Goal: Transaction & Acquisition: Book appointment/travel/reservation

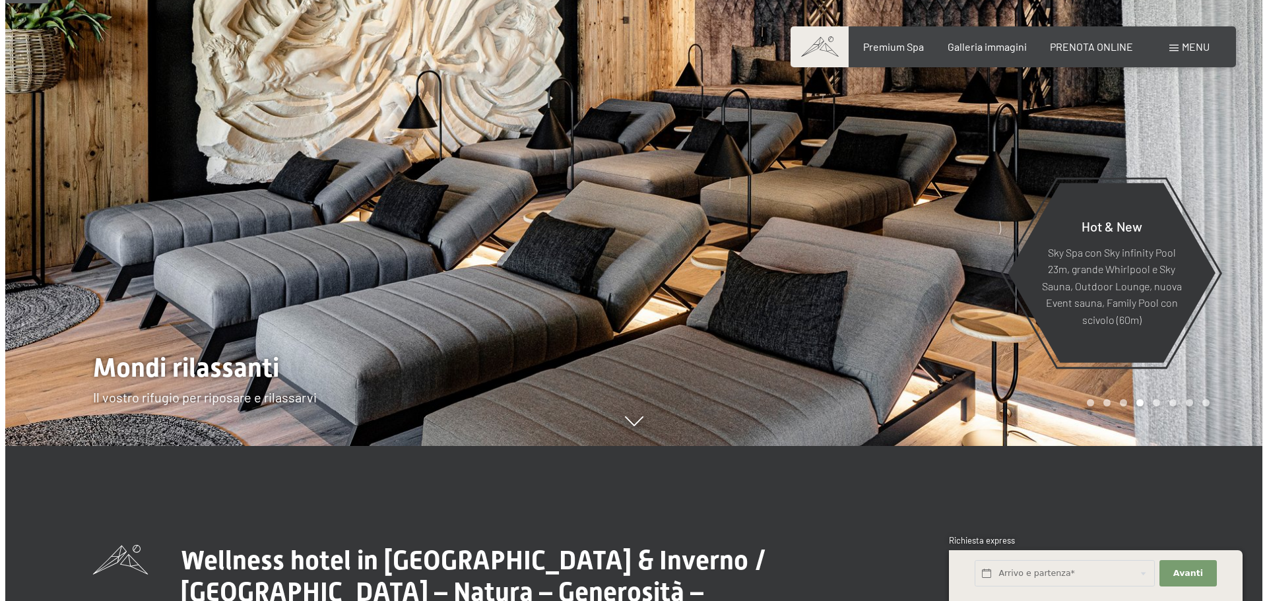
scroll to position [132, 0]
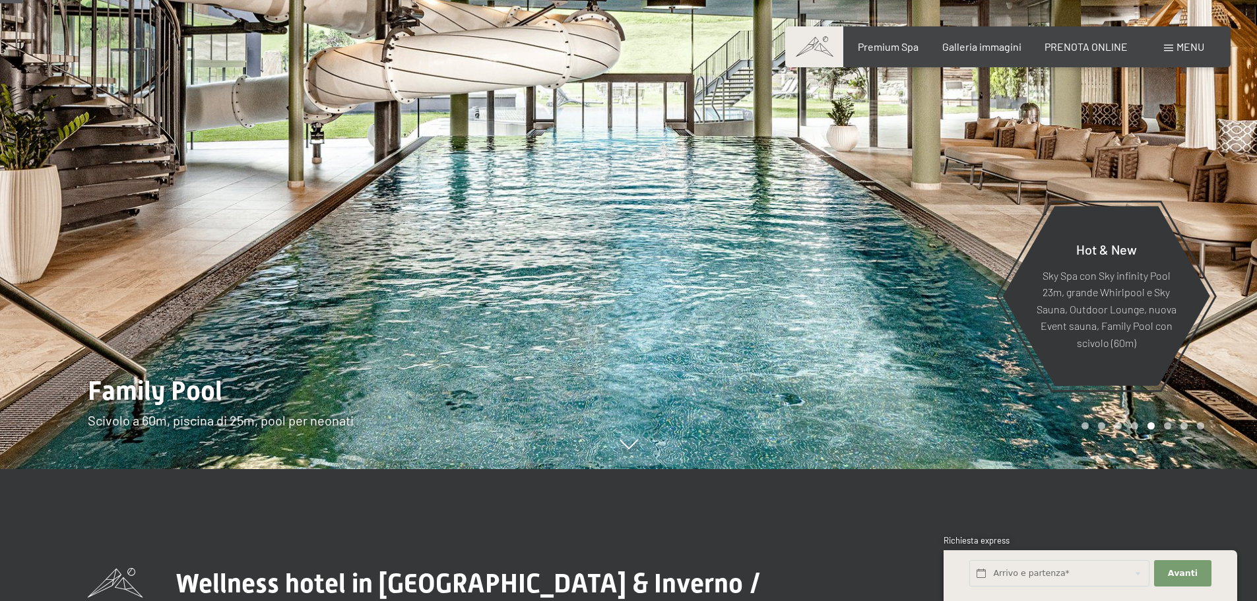
click at [1199, 47] on span "Menu" at bounding box center [1191, 46] width 28 height 13
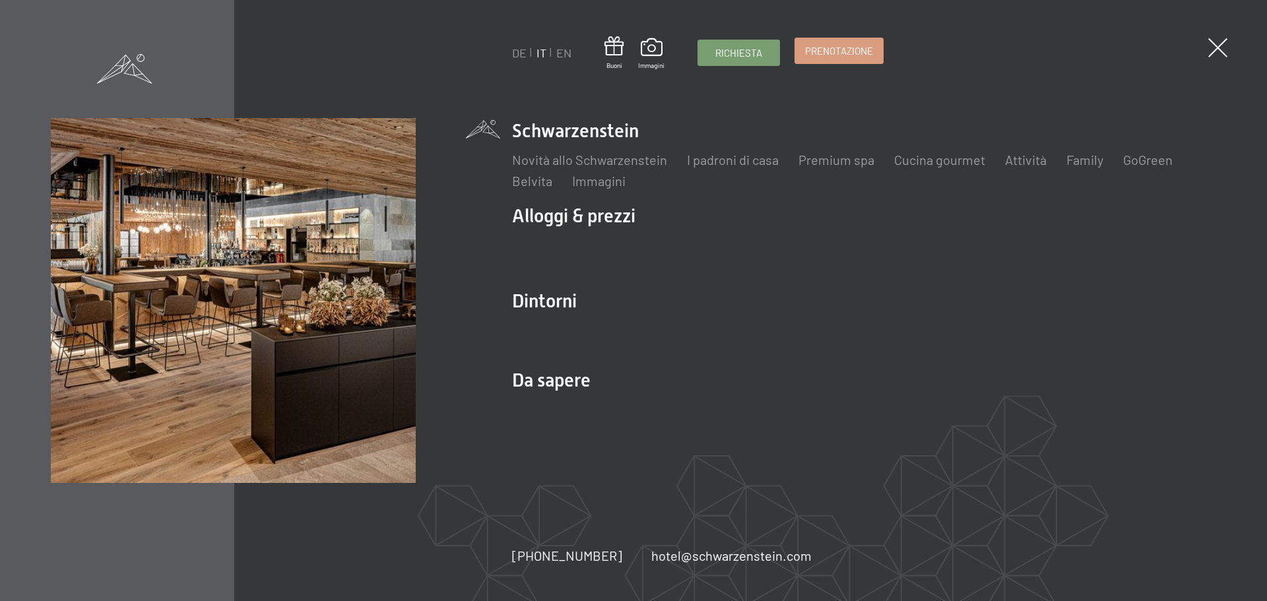
click at [838, 56] on span "Prenotazione" at bounding box center [839, 51] width 68 height 14
click at [841, 48] on span "Prenotazione" at bounding box center [839, 51] width 68 height 14
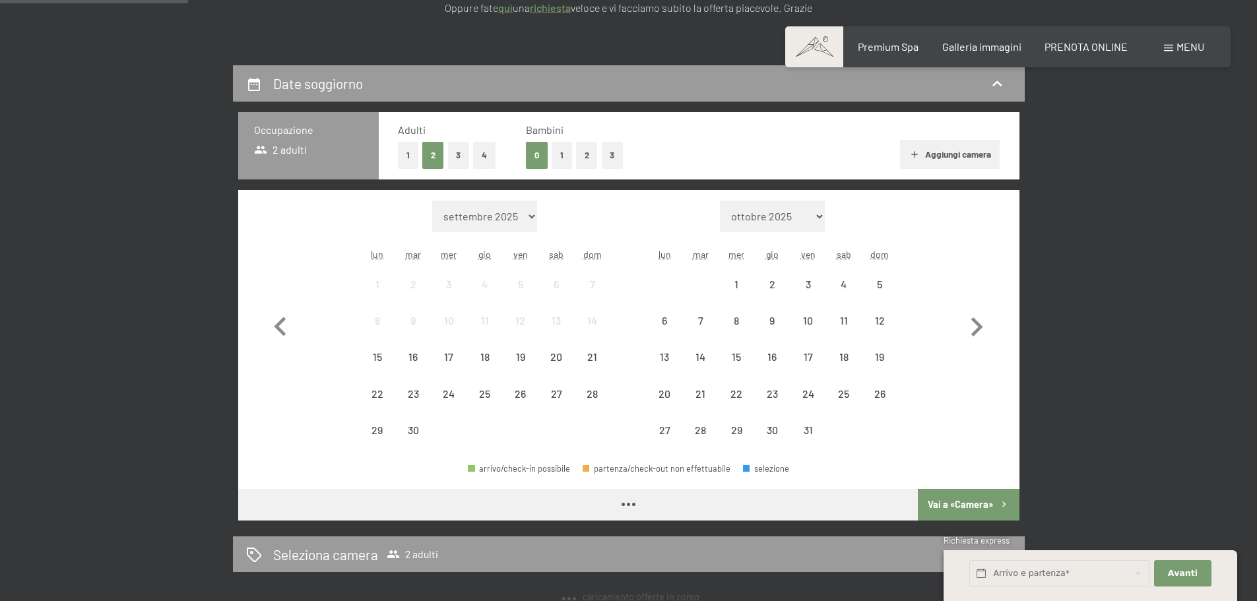
scroll to position [264, 0]
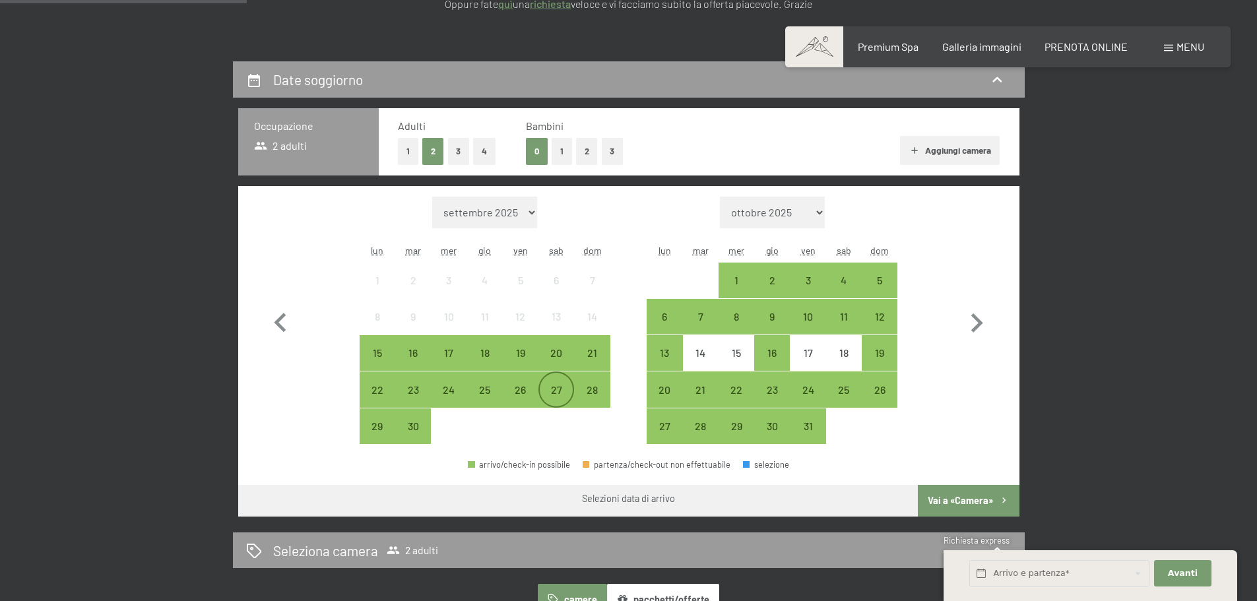
click at [560, 393] on div "27" at bounding box center [556, 401] width 33 height 33
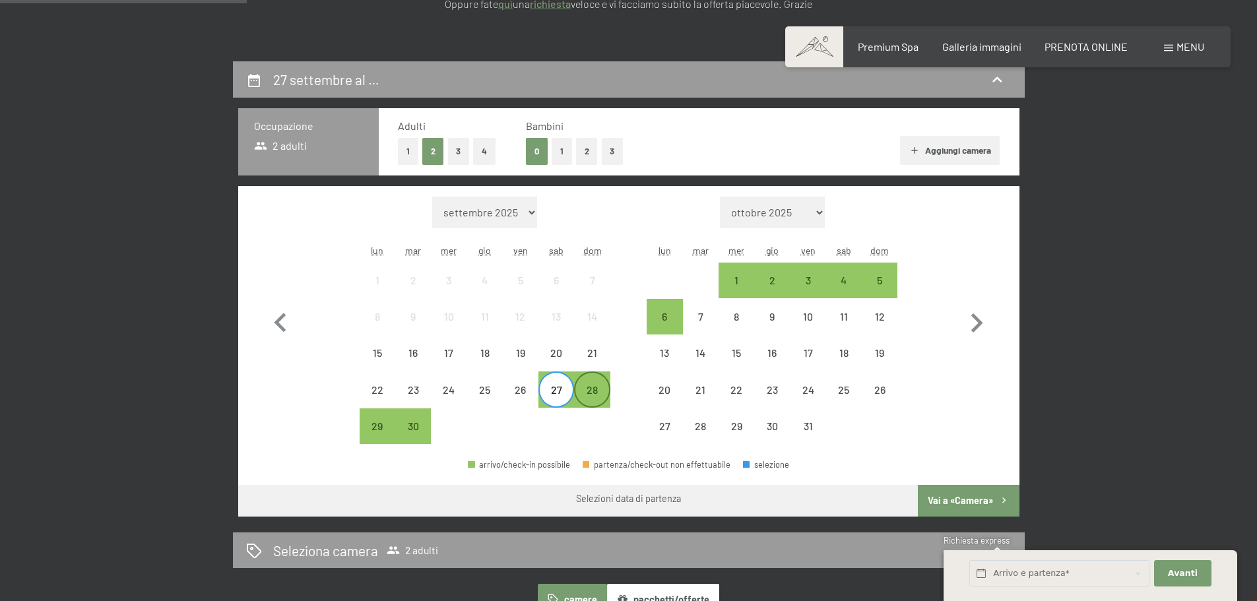
click at [593, 397] on div "28" at bounding box center [591, 401] width 33 height 33
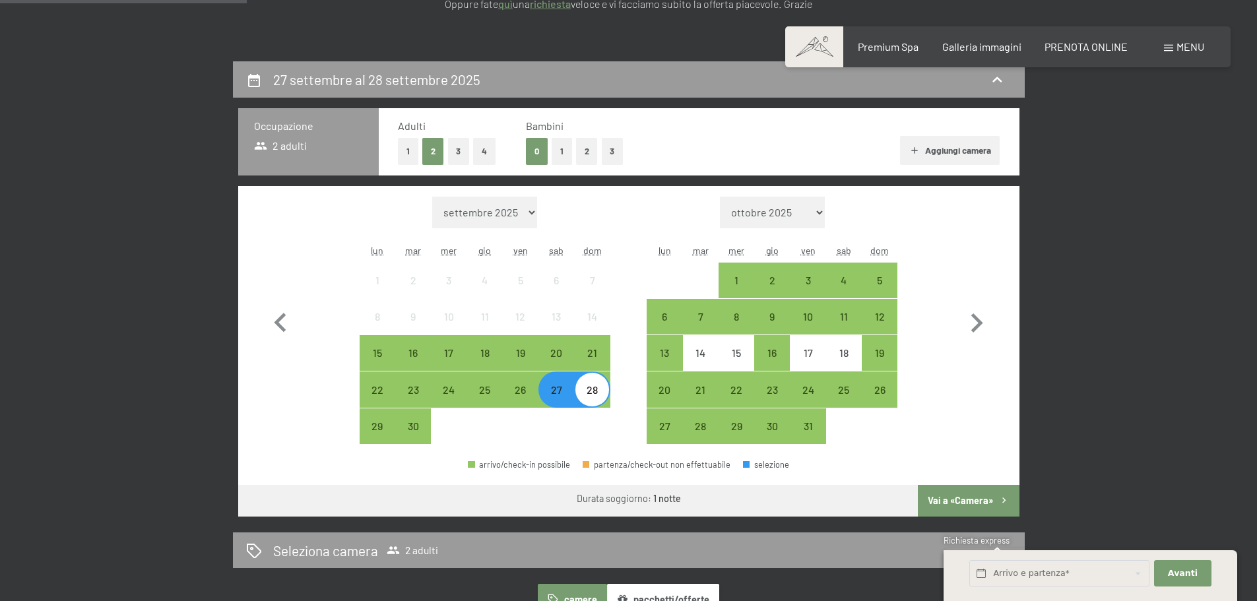
click at [971, 498] on button "Vai a «Camera»" at bounding box center [968, 501] width 101 height 32
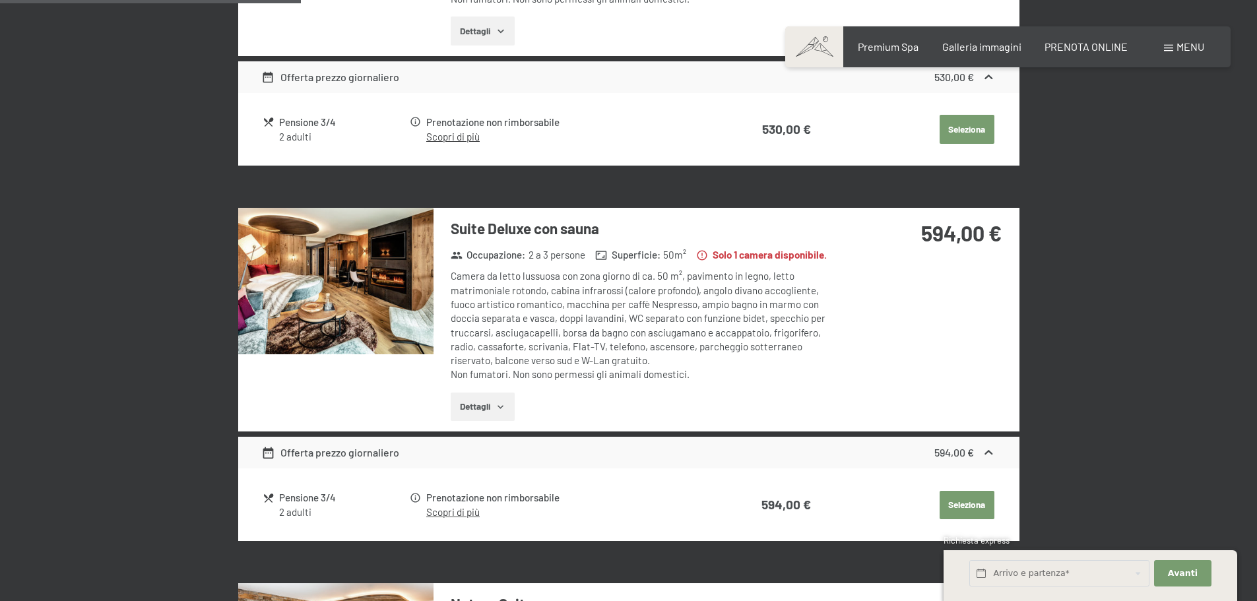
scroll to position [985, 0]
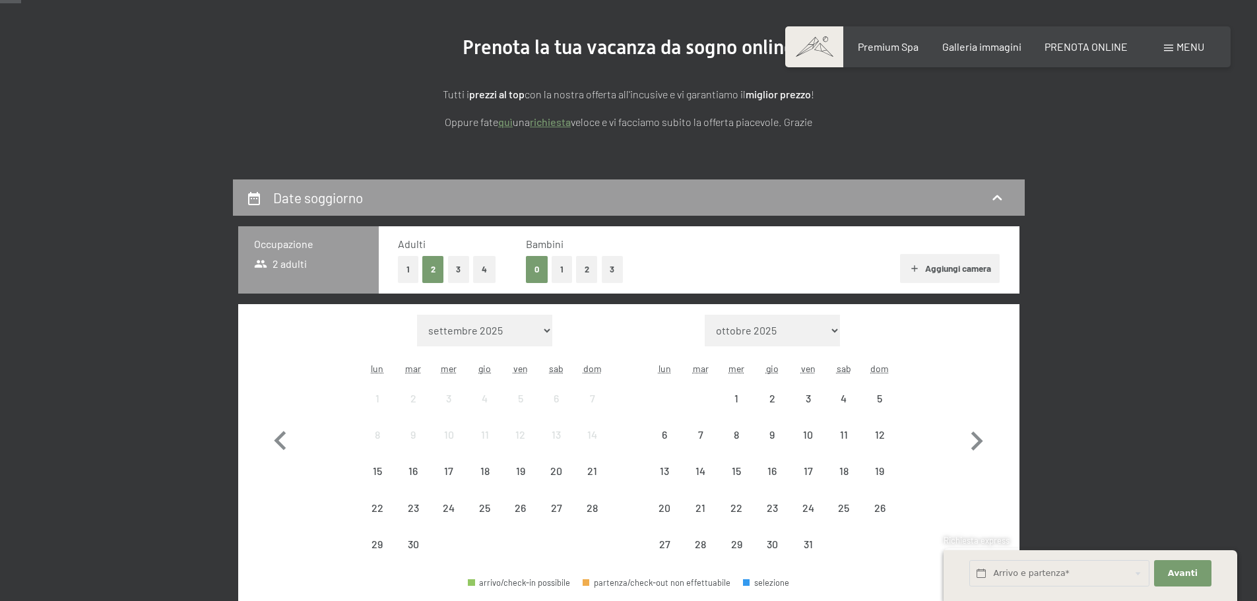
scroll to position [330, 0]
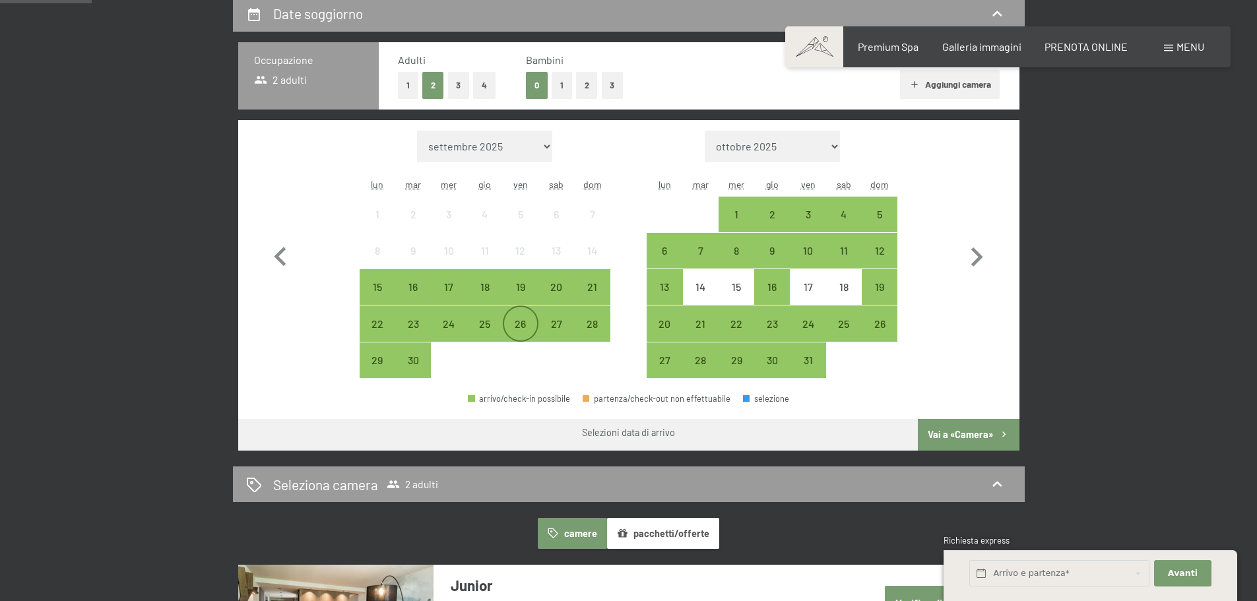
click at [529, 325] on div "26" at bounding box center [520, 335] width 33 height 33
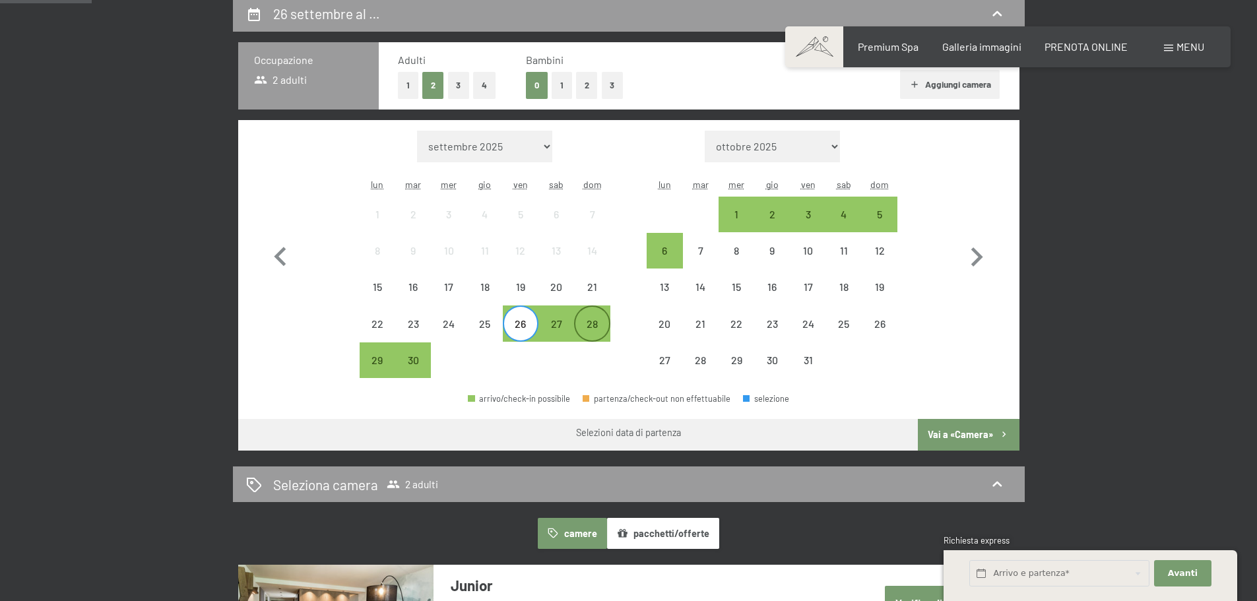
click at [597, 328] on div "28" at bounding box center [591, 335] width 33 height 33
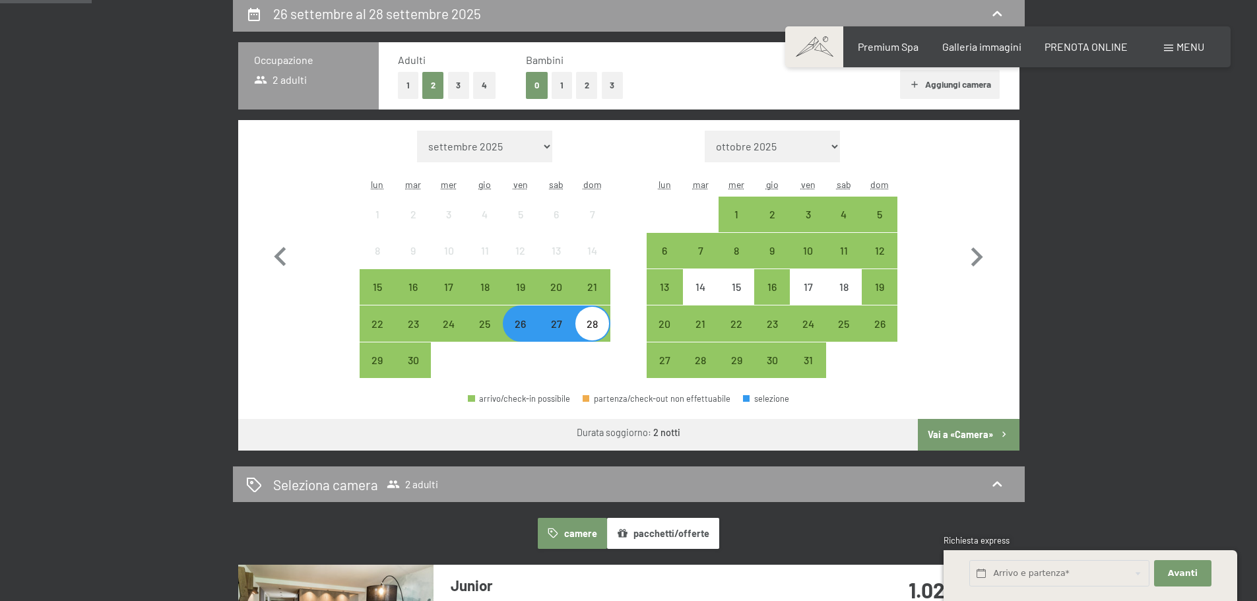
click at [989, 432] on button "Vai a «Camera»" at bounding box center [968, 435] width 101 height 32
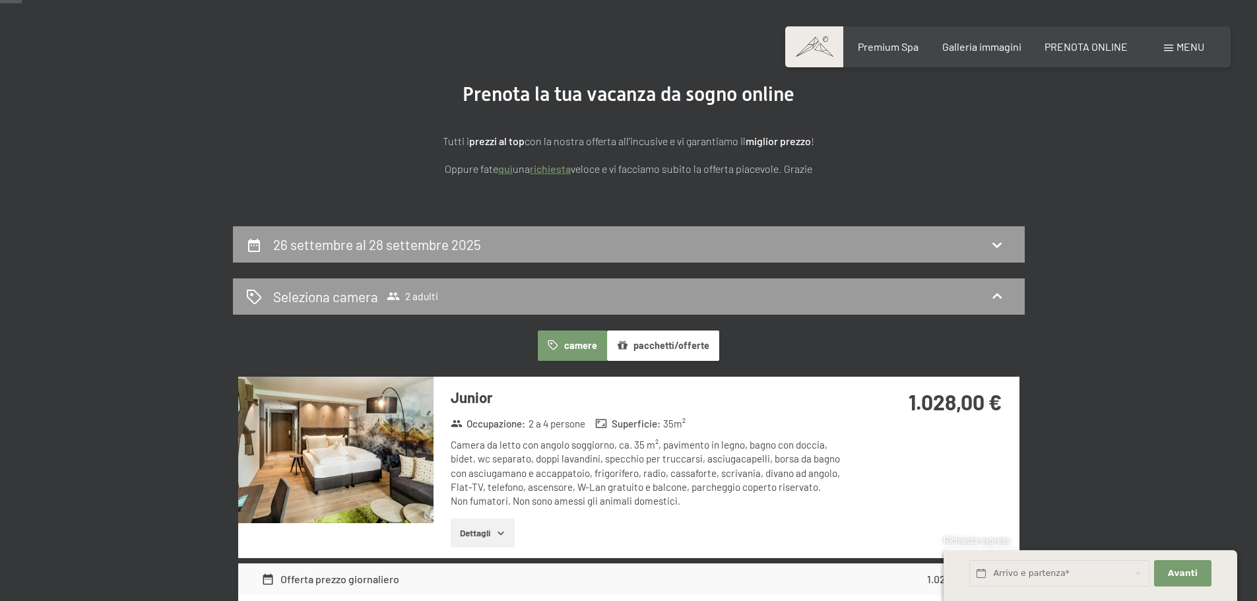
scroll to position [264, 0]
